Goal: Task Accomplishment & Management: Use online tool/utility

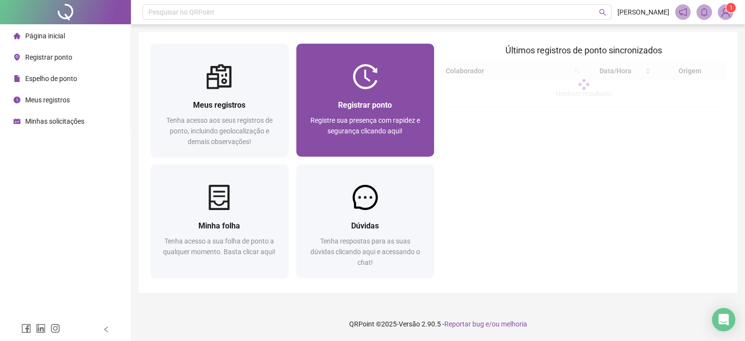
click at [363, 85] on img at bounding box center [365, 76] width 25 height 25
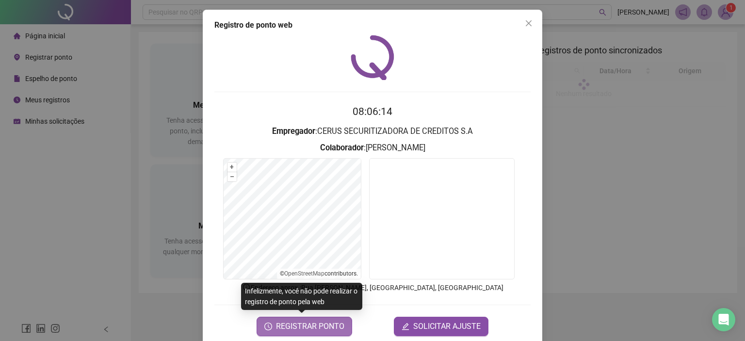
click at [316, 329] on span "REGISTRAR PONTO" at bounding box center [310, 327] width 68 height 12
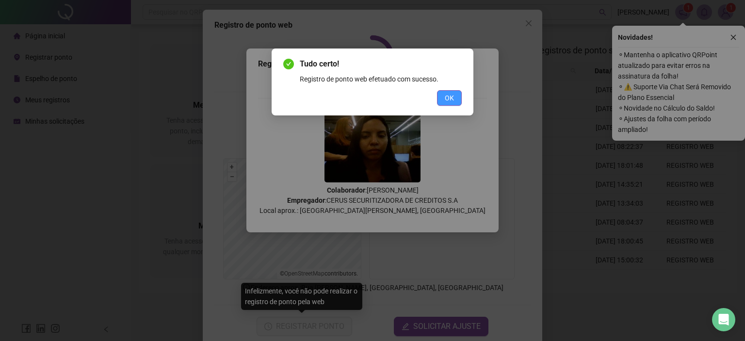
click at [451, 99] on span "OK" at bounding box center [449, 98] width 9 height 11
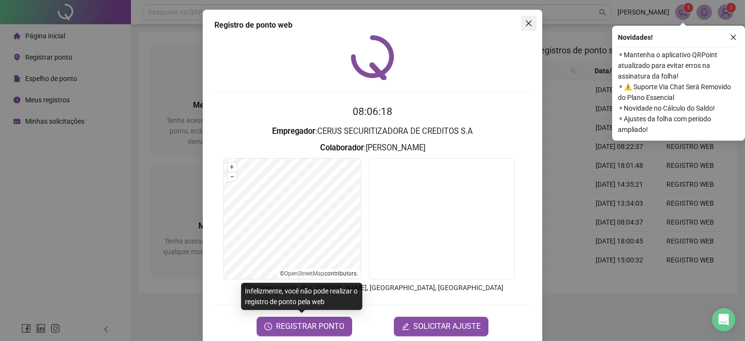
click at [525, 20] on icon "close" at bounding box center [529, 23] width 8 height 8
